Goal: Transaction & Acquisition: Purchase product/service

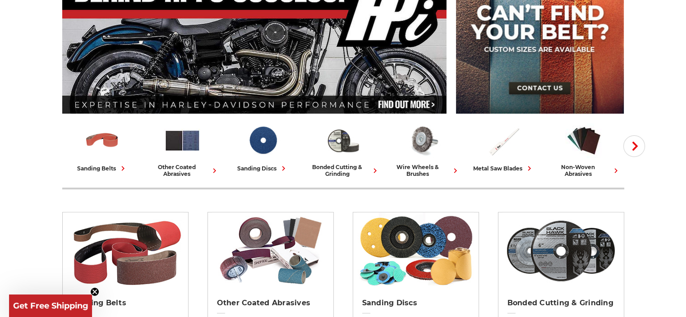
scroll to position [135, 0]
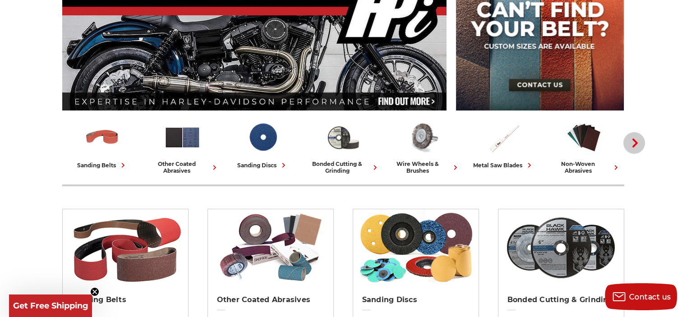
click at [625, 147] on button "Next" at bounding box center [635, 143] width 22 height 22
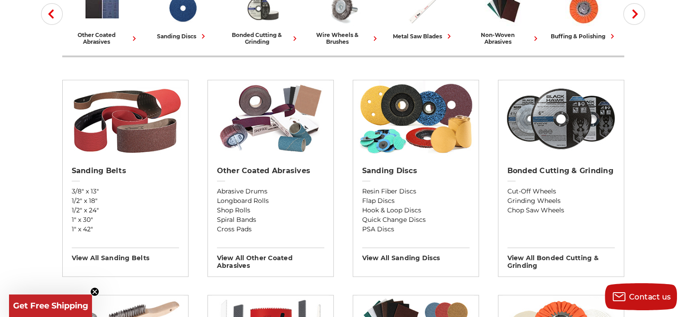
scroll to position [271, 0]
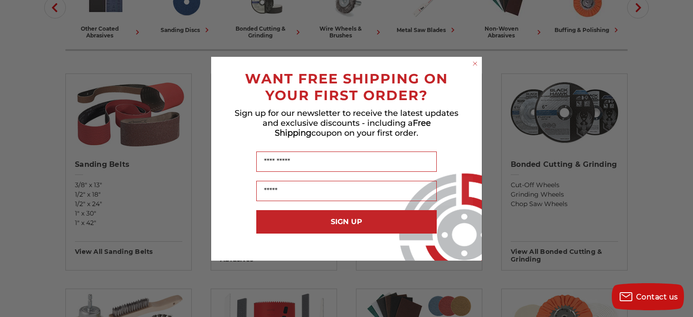
click at [478, 64] on circle "Close dialog" at bounding box center [475, 63] width 9 height 9
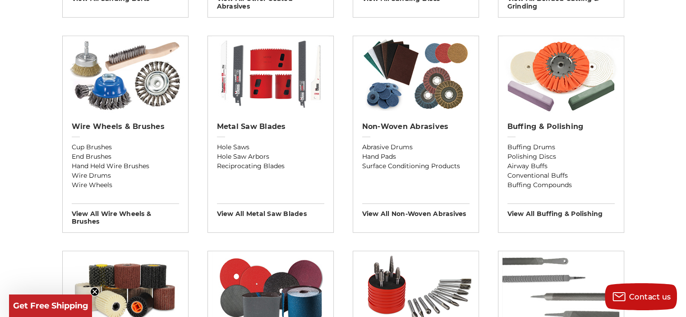
scroll to position [496, 0]
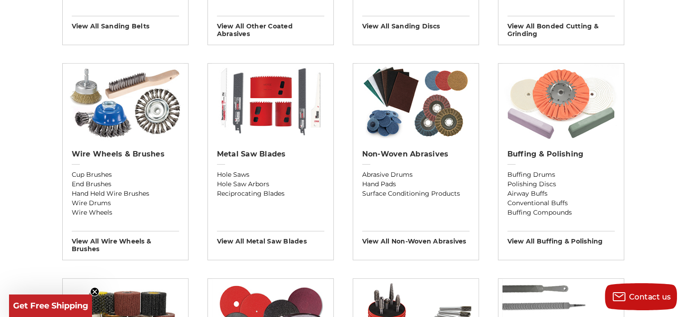
click at [564, 107] on img at bounding box center [561, 102] width 117 height 77
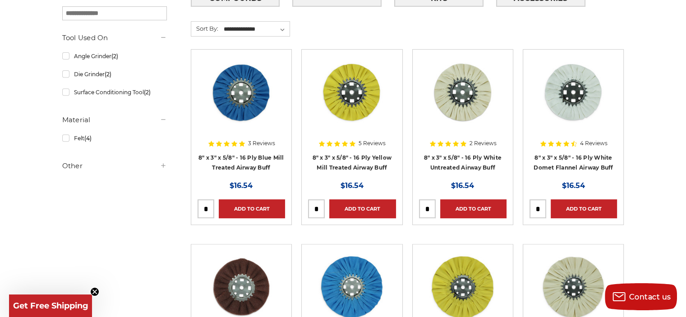
scroll to position [361, 0]
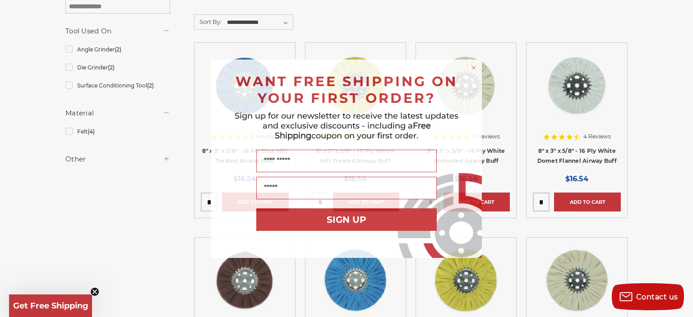
click at [473, 68] on icon "Close dialog" at bounding box center [474, 68] width 4 height 4
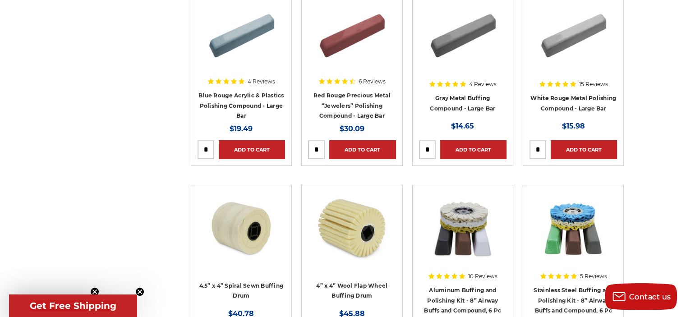
scroll to position [2347, 0]
